Goal: Use online tool/utility: Use online tool/utility

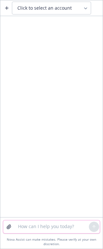
click at [53, 230] on textarea at bounding box center [51, 226] width 75 height 13
type textarea "H"
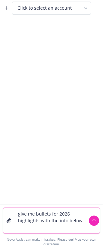
paste textarea "2026 IRS HSA Contribution Limits: ​ $4,400 Individual / $8,750 Family (Those 55…"
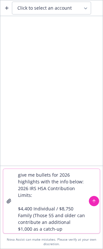
click at [35, 187] on textarea "give me bullets for 2026 highlights with the info below: 2026 IRS HSA Contribut…" at bounding box center [51, 201] width 75 height 64
click at [35, 189] on textarea "give me bullets for 2026 highlights with the info below: 2026 IRS HSA Contribut…" at bounding box center [51, 201] width 75 height 64
paste textarea "Adding a line of coverage -Modifying PPO 250 ging to PPO 500 - Going from one t…"
type textarea "give me bullets for 2026 highlights with the info below: Adding a line of cover…"
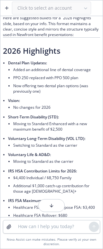
scroll to position [116, 0]
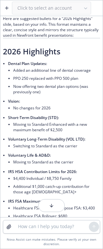
click at [28, 86] on li "Now offering two dental plan options (was previously one)" at bounding box center [56, 88] width 87 height 13
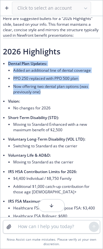
drag, startPoint x: 31, startPoint y: 91, endPoint x: 7, endPoint y: 62, distance: 37.4
click at [7, 62] on div "Here are suggested bullets for a “2026 Highlights” slide, based on your info. T…" at bounding box center [51, 145] width 97 height 258
copy li "Dental Plan Updates: Added an additional line of dental coverage PPO 250 replac…"
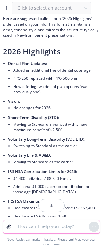
click at [34, 229] on textarea at bounding box center [51, 226] width 75 height 13
paste textarea "Dental Plan Updates: Added an additional line of dental coverage PPO 250 replac…"
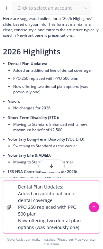
drag, startPoint x: 38, startPoint y: 215, endPoint x: 16, endPoint y: 208, distance: 23.3
click at [16, 208] on textarea "Dental Plan Updates: Added an additional line of dental coverage PPO 250 replac…" at bounding box center [51, 207] width 75 height 52
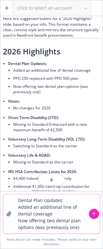
click at [80, 229] on textarea "Dental Plan Updates: Added an additional line of dental coverage Now offering t…" at bounding box center [51, 213] width 75 height 39
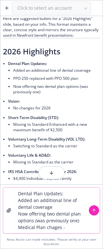
paste textarea "PPO 250 replaced with PPO 500 plan"
type textarea "Dental Plan Updates: Added an additional line of dental coverage Now offering t…"
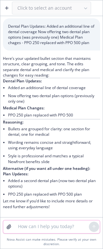
scroll to position [382, 0]
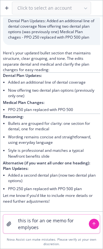
type textarea "this is for an oe memo for emplyoess"
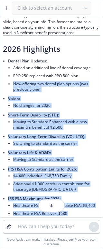
scroll to position [114, 0]
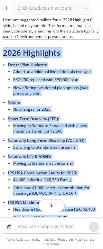
drag, startPoint x: 73, startPoint y: 128, endPoint x: 1, endPoint y: 54, distance: 103.8
copy div "2026 Highlights Dental Plan Updates: Added an additional line of dental coverag…"
click at [13, 197] on li "IRS HSA Contribution Limits for 2026: $4,400 Individual / $8,750 Family Additio…" at bounding box center [54, 184] width 92 height 30
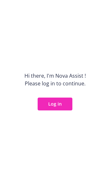
click at [50, 110] on button "Log in" at bounding box center [55, 104] width 35 height 13
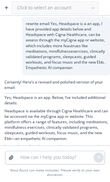
click at [11, 6] on button "button" at bounding box center [6, 8] width 10 height 10
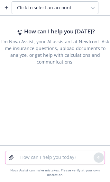
click at [29, 161] on textarea at bounding box center [54, 157] width 77 height 13
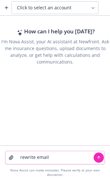
paste textarea "Hi Gretchen, I hope you’re doing well! Could you please send us the 2026 Life/A…"
type textarea "rewrite email Hi Gretchen, I hope you’re doing well! Could you please send us t…"
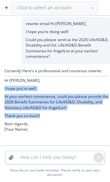
drag, startPoint x: 45, startPoint y: 114, endPoint x: 3, endPoint y: 89, distance: 49.3
click at [3, 89] on div "Certainly! Here’s a professional and courteous rewrite: Hi Gretchen, I hope you…" at bounding box center [55, 100] width 110 height 73
drag, startPoint x: 23, startPoint y: 92, endPoint x: 17, endPoint y: 94, distance: 6.7
click at [17, 94] on p "At your earliest convenience, could you please provide the 2026 Benefit Summari…" at bounding box center [56, 102] width 104 height 16
